Goal: Task Accomplishment & Management: Complete application form

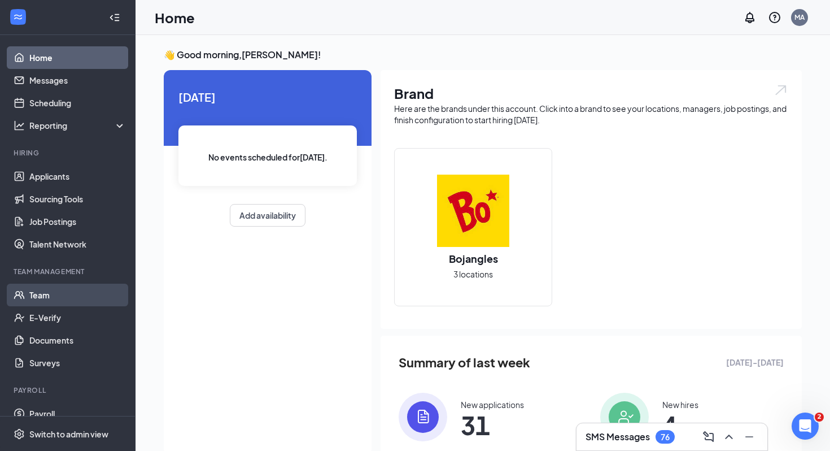
click at [44, 296] on link "Team" at bounding box center [77, 295] width 97 height 23
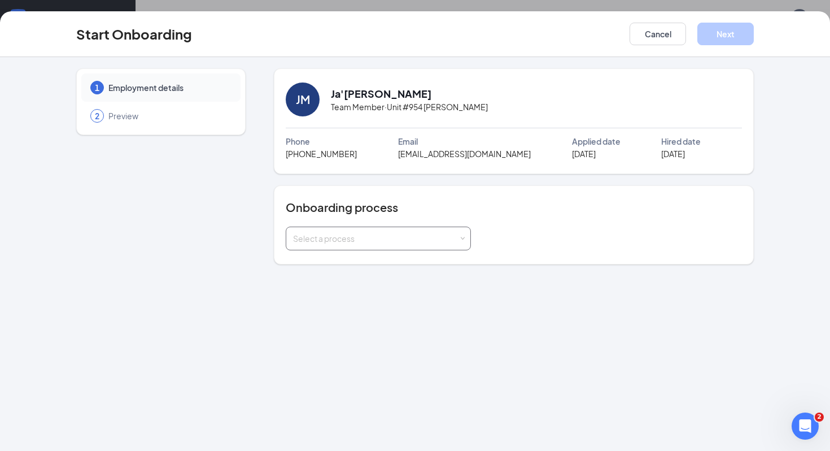
click at [460, 237] on span at bounding box center [462, 238] width 5 height 5
click at [334, 259] on span "Employee onboarding" at bounding box center [332, 262] width 84 height 10
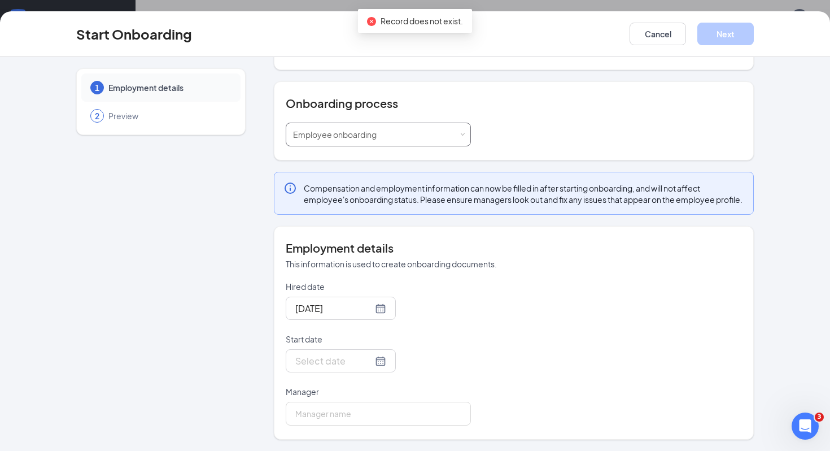
scroll to position [115, 0]
click at [363, 307] on div at bounding box center [340, 308] width 91 height 14
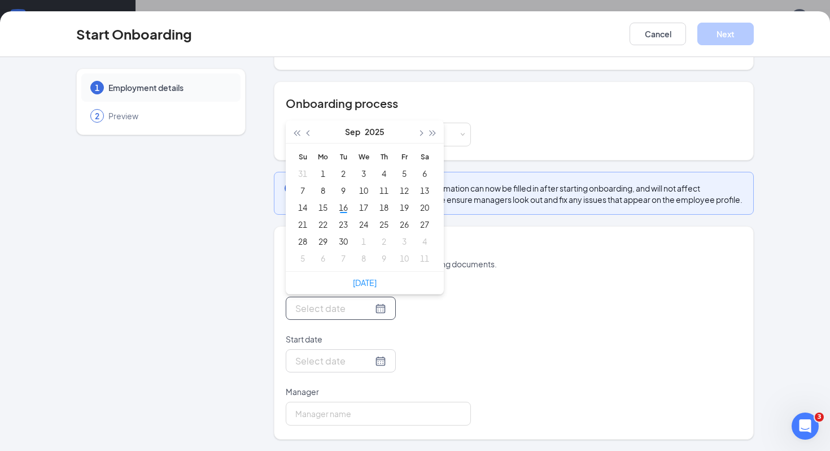
scroll to position [114, 0]
type input "Sep 15, 2025"
click at [325, 207] on div "15" at bounding box center [323, 207] width 14 height 14
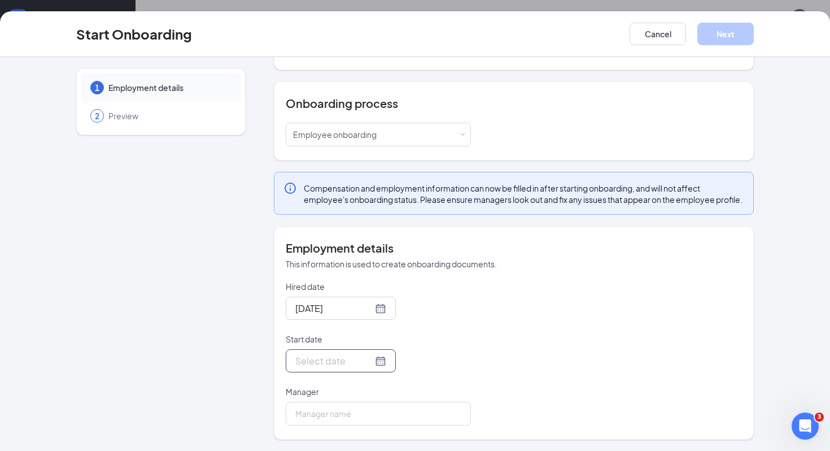
click at [367, 363] on div at bounding box center [340, 361] width 91 height 14
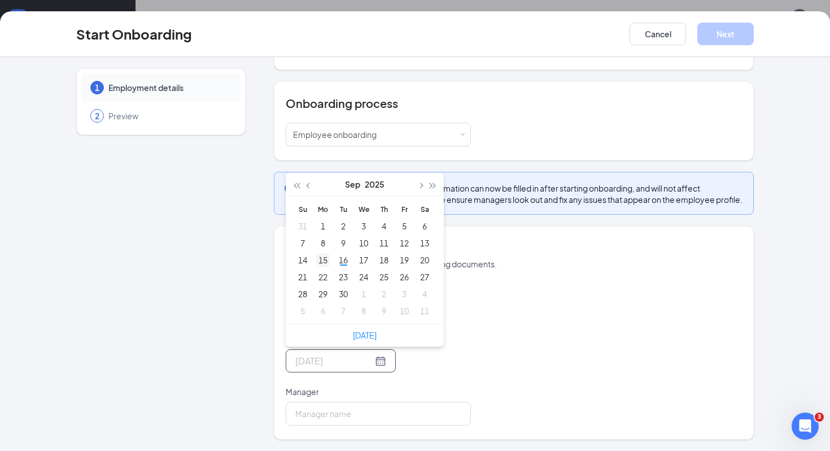
type input "Sep 15, 2025"
click at [325, 259] on div "15" at bounding box center [323, 260] width 14 height 14
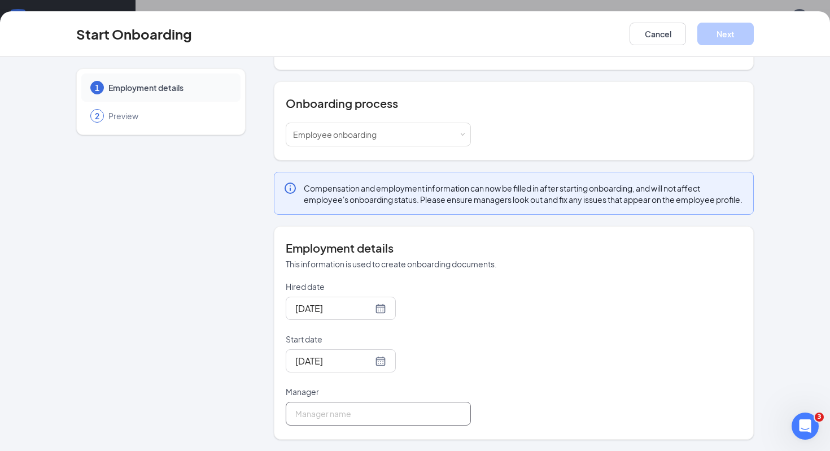
click at [350, 408] on input "Manager" at bounding box center [378, 414] width 185 height 24
type input "Maurissa Wells"
click at [730, 33] on button "Next" at bounding box center [726, 34] width 56 height 23
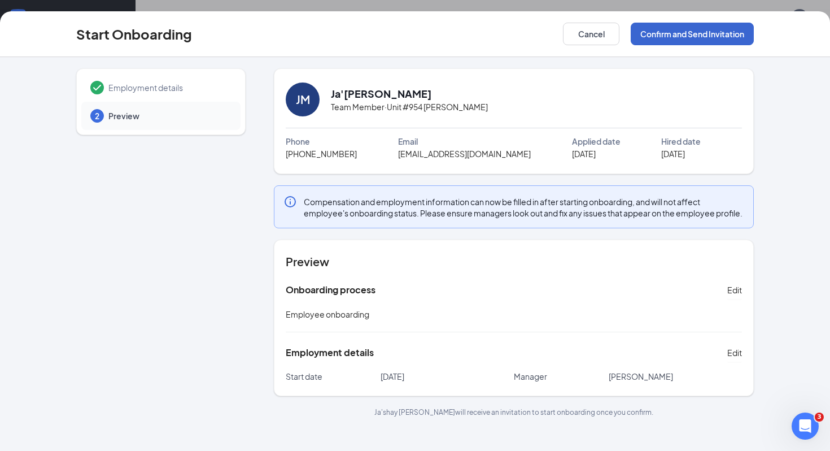
scroll to position [0, 0]
click at [694, 33] on button "Confirm and Send Invitation" at bounding box center [692, 34] width 123 height 23
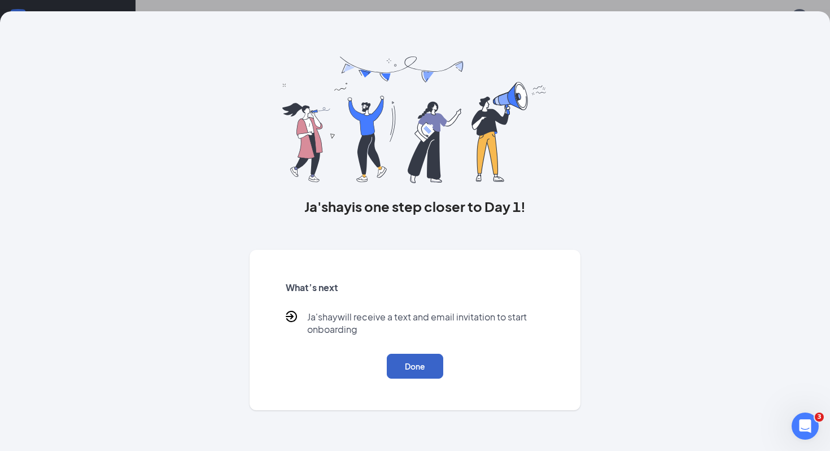
click at [429, 364] on button "Done" at bounding box center [415, 366] width 56 height 25
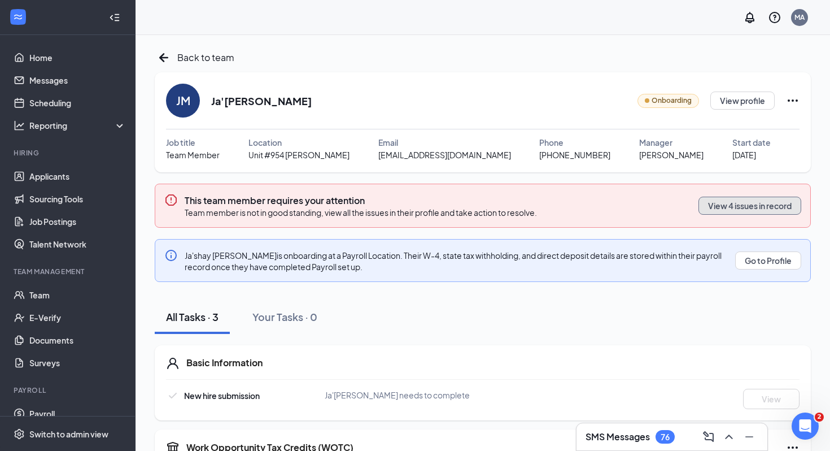
click at [746, 206] on button "View 4 issues in record" at bounding box center [750, 206] width 103 height 18
